Goal: Task Accomplishment & Management: Manage account settings

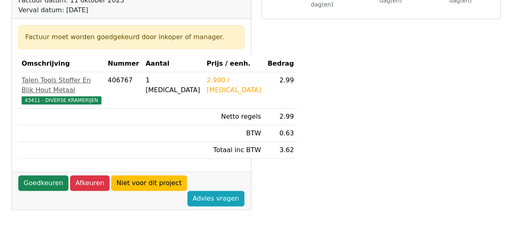
scroll to position [204, 0]
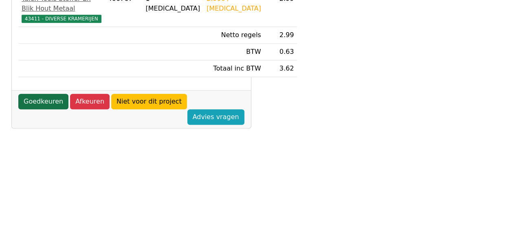
click at [40, 109] on link "Goedkeuren" at bounding box center [43, 101] width 50 height 15
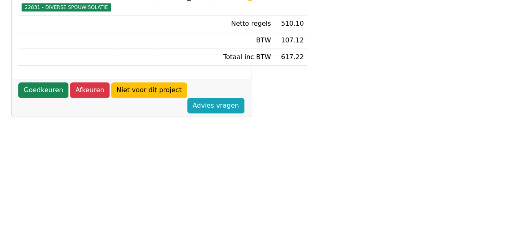
scroll to position [204, 0]
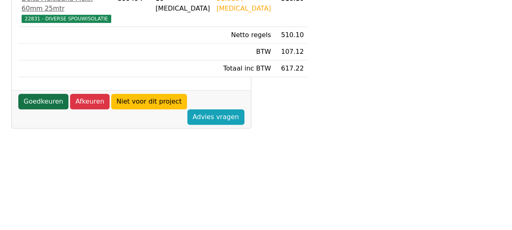
click at [44, 109] on link "Goedkeuren" at bounding box center [43, 101] width 50 height 15
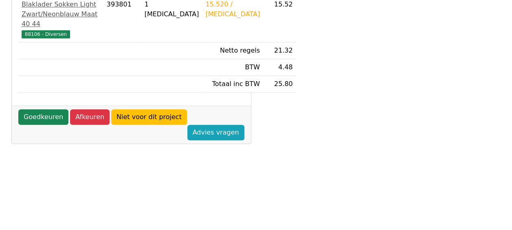
scroll to position [285, 0]
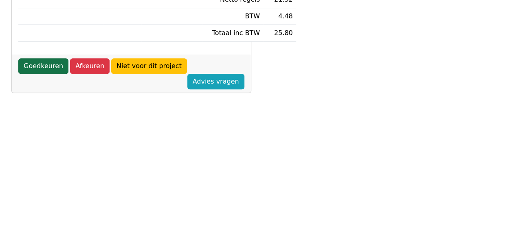
click at [46, 74] on link "Goedkeuren" at bounding box center [43, 65] width 50 height 15
